Goal: Task Accomplishment & Management: Use online tool/utility

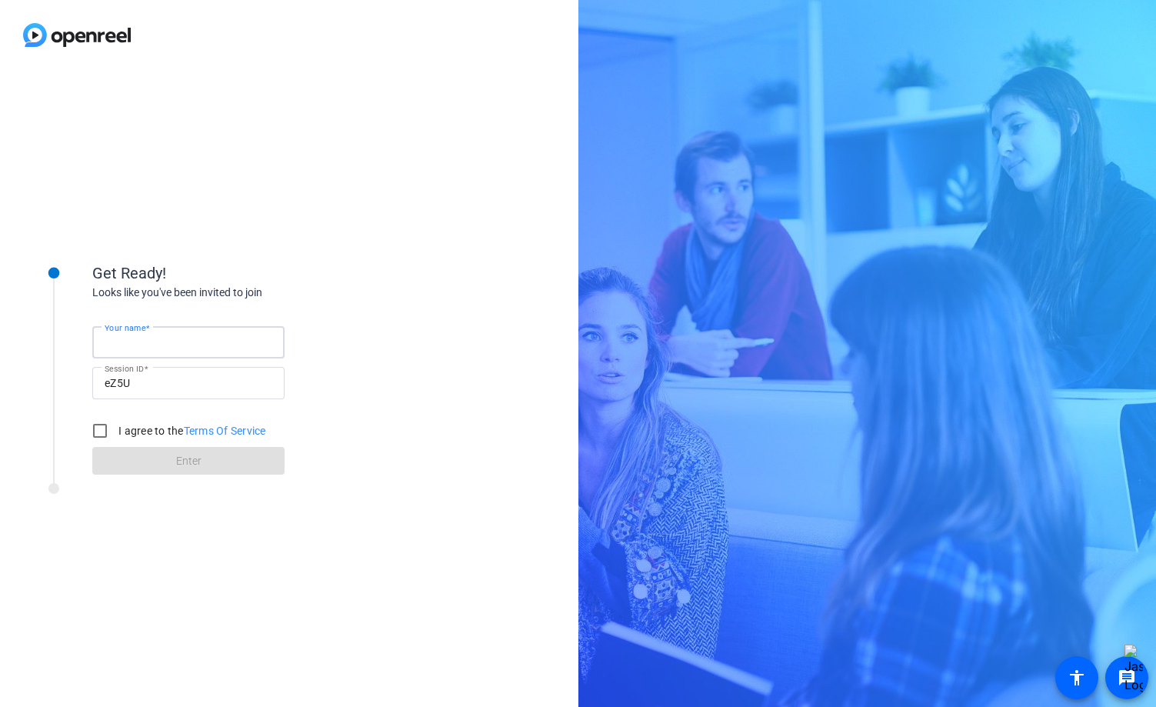
click at [191, 346] on input "Your name" at bounding box center [189, 342] width 168 height 18
type input "[PERSON_NAME]"
click at [105, 426] on input "I agree to the Terms Of Service" at bounding box center [100, 430] width 31 height 31
checkbox input "true"
click at [207, 459] on span at bounding box center [188, 460] width 192 height 37
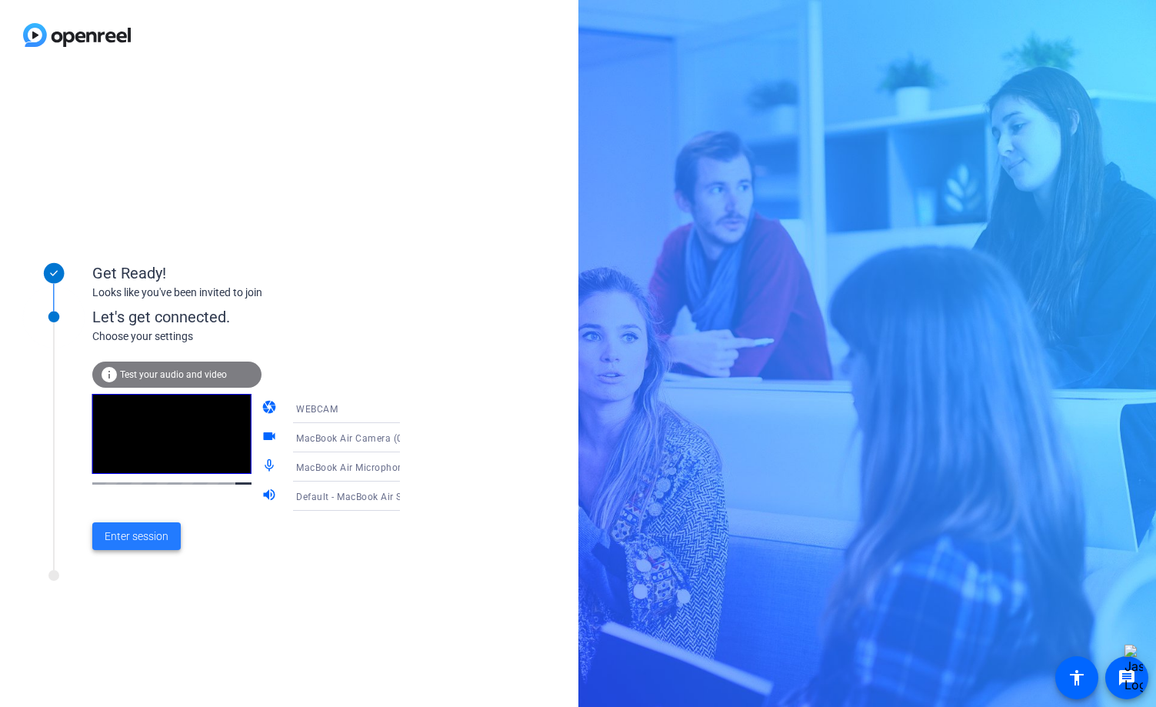
click at [132, 534] on span "Enter session" at bounding box center [137, 536] width 64 height 16
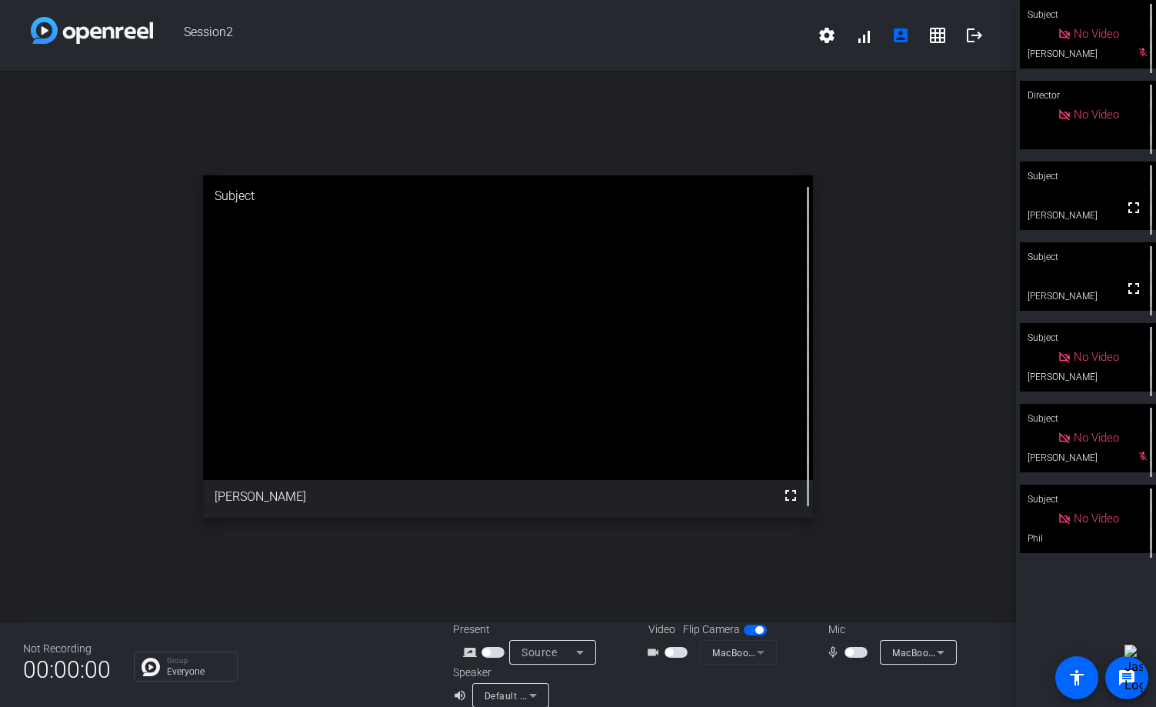
click at [677, 654] on span "button" at bounding box center [675, 652] width 23 height 11
click at [684, 653] on span "button" at bounding box center [675, 652] width 23 height 11
click at [860, 651] on span "button" at bounding box center [855, 652] width 23 height 11
click at [855, 650] on span "button" at bounding box center [855, 652] width 23 height 11
click at [858, 652] on span "button" at bounding box center [855, 652] width 23 height 11
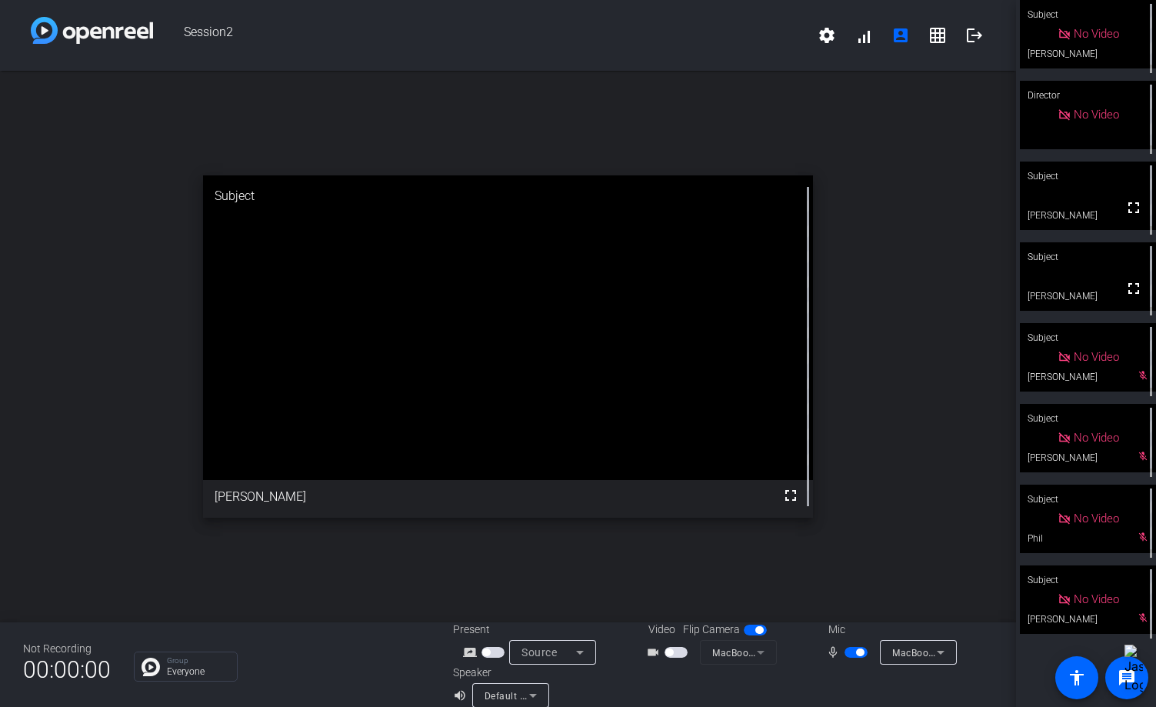
click at [858, 650] on span "button" at bounding box center [860, 652] width 8 height 8
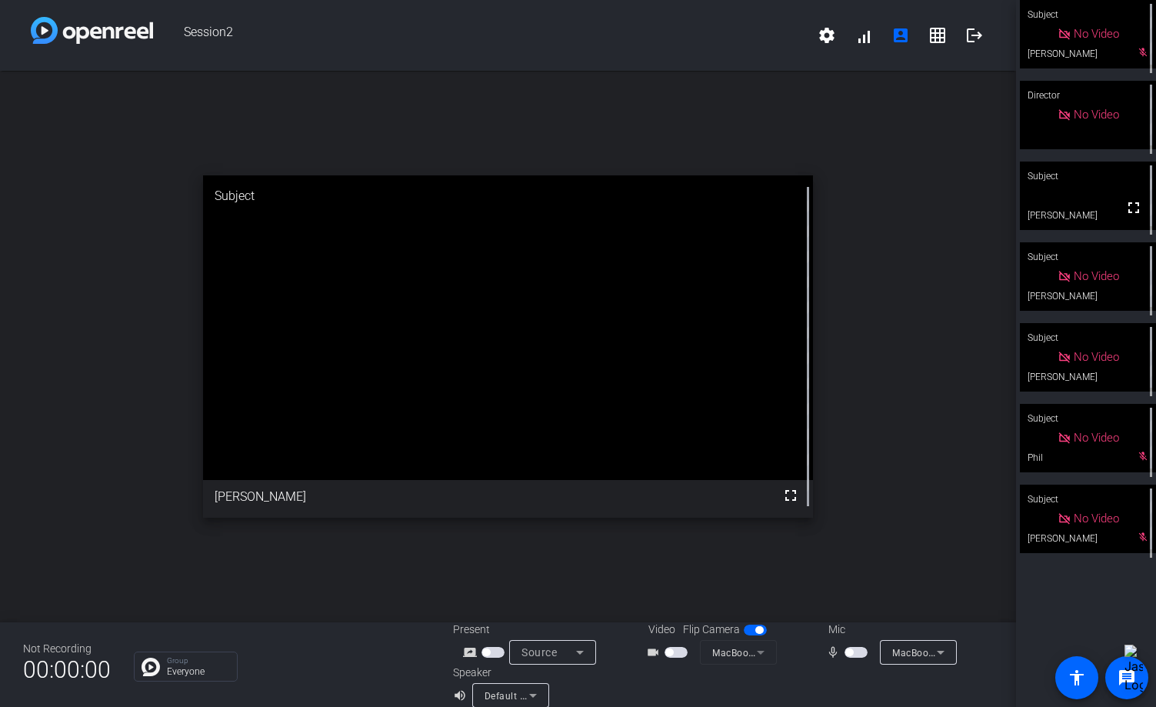
click at [861, 652] on span "button" at bounding box center [855, 652] width 23 height 11
click at [869, 648] on div at bounding box center [857, 652] width 26 height 11
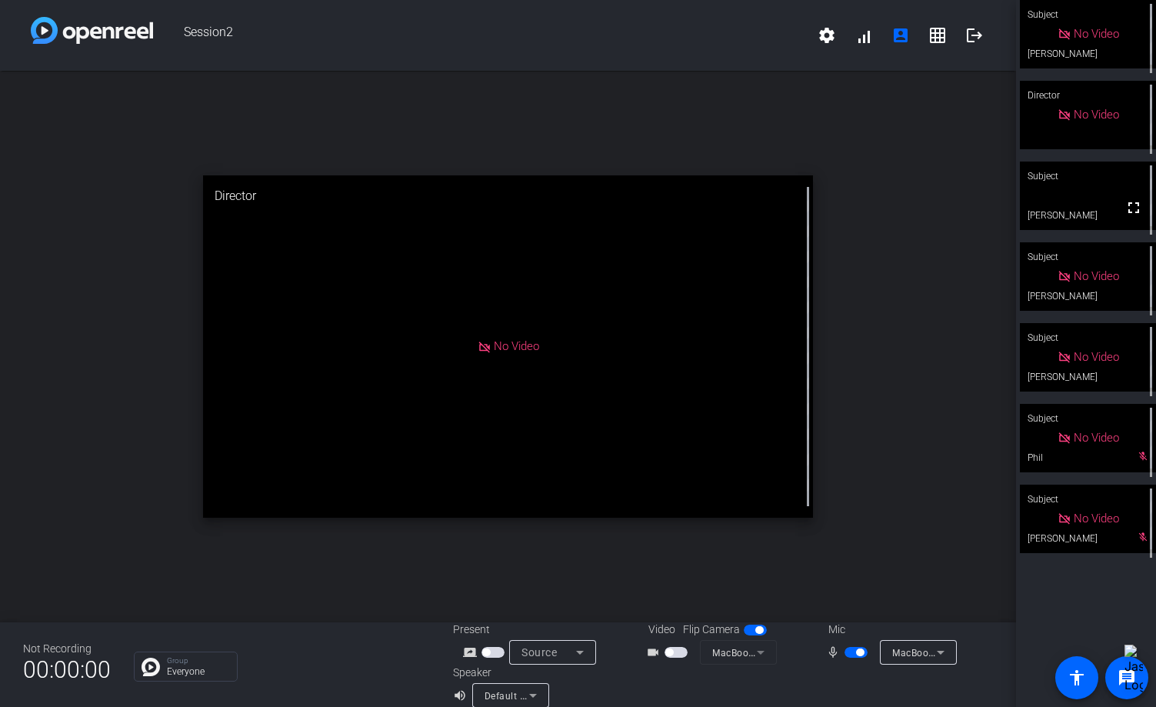
click at [859, 648] on span "button" at bounding box center [860, 652] width 8 height 8
click at [861, 652] on span "button" at bounding box center [855, 652] width 23 height 11
click at [862, 653] on span "button" at bounding box center [860, 652] width 8 height 8
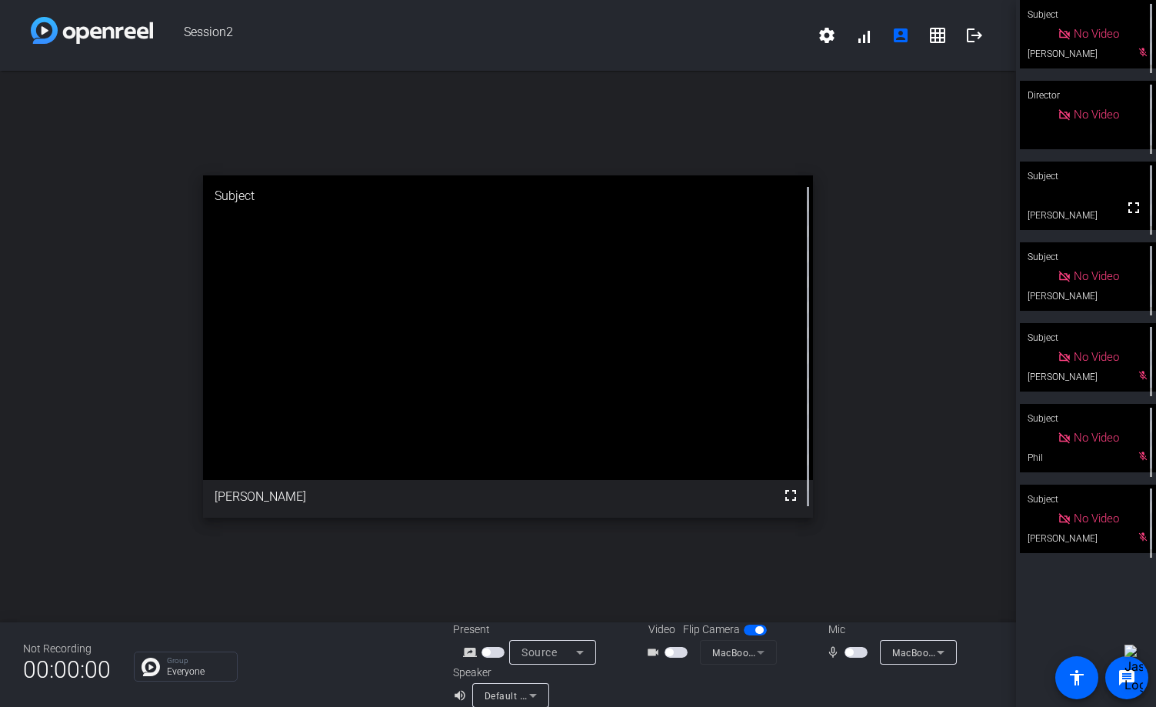
click at [858, 648] on span "button" at bounding box center [855, 652] width 23 height 11
click at [860, 652] on span "button" at bounding box center [860, 652] width 8 height 8
click at [854, 648] on span "button" at bounding box center [855, 652] width 23 height 11
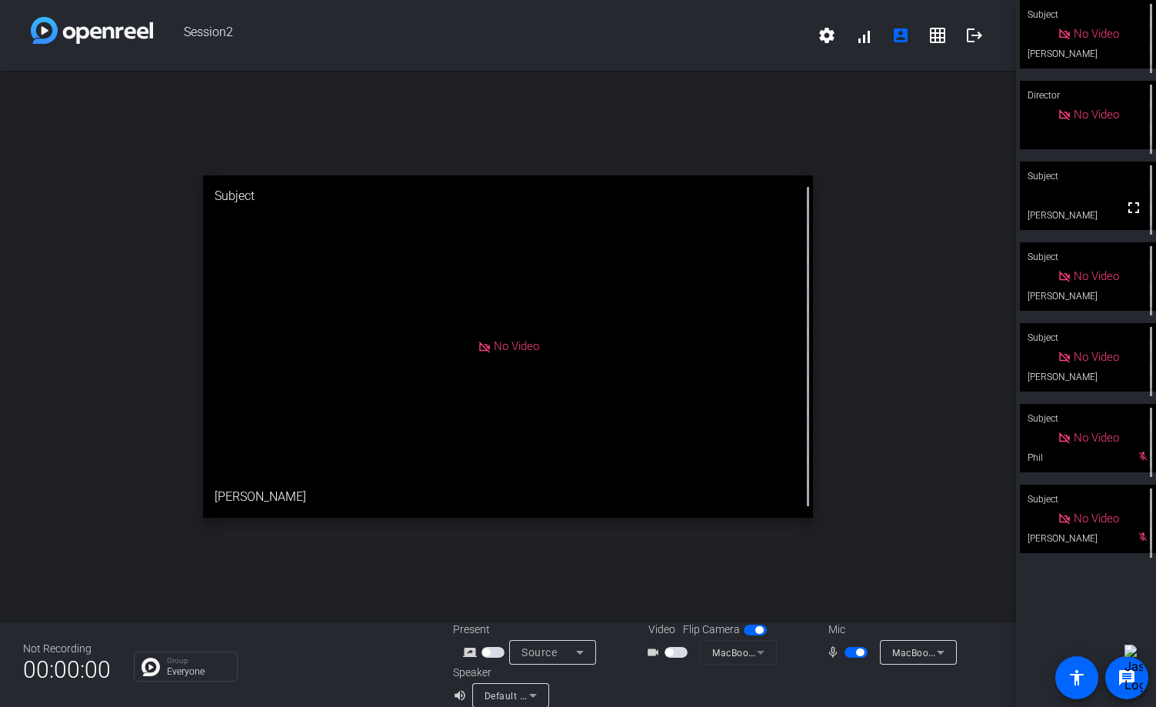
click at [864, 654] on span "button" at bounding box center [855, 652] width 23 height 11
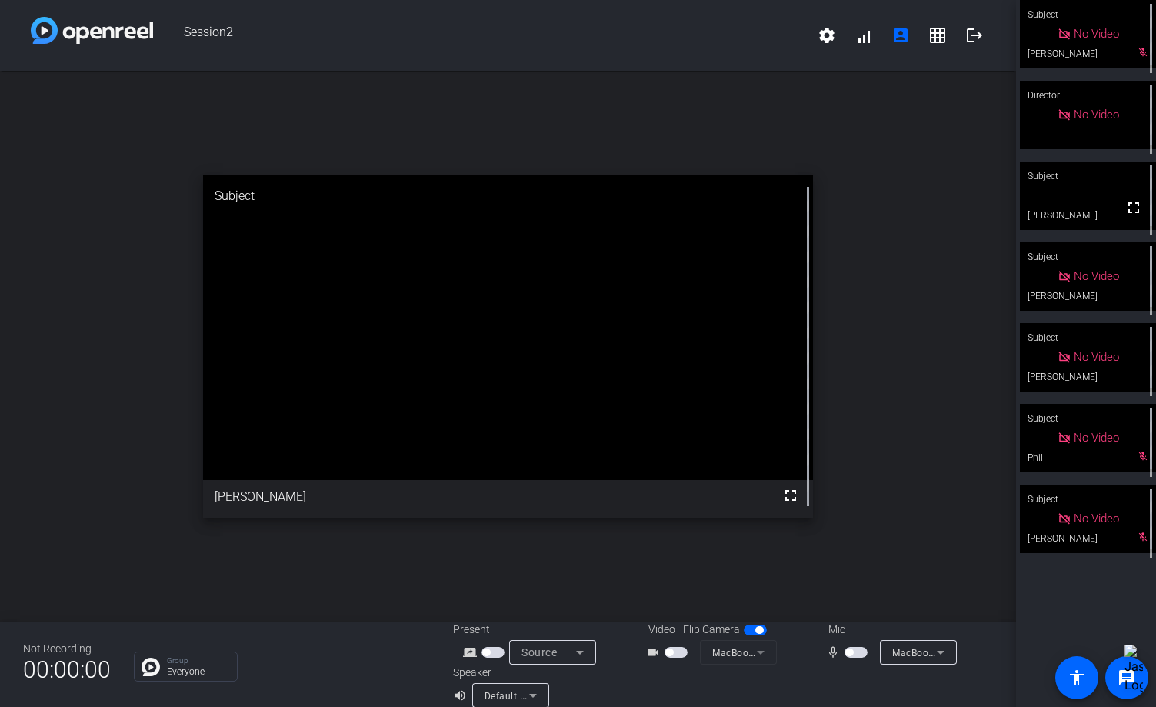
click at [858, 651] on span "button" at bounding box center [855, 652] width 23 height 11
click at [853, 648] on span "button" at bounding box center [855, 652] width 23 height 11
click at [854, 652] on span "button" at bounding box center [855, 652] width 23 height 11
click at [857, 651] on span "button" at bounding box center [860, 652] width 8 height 8
